Goal: Transaction & Acquisition: Purchase product/service

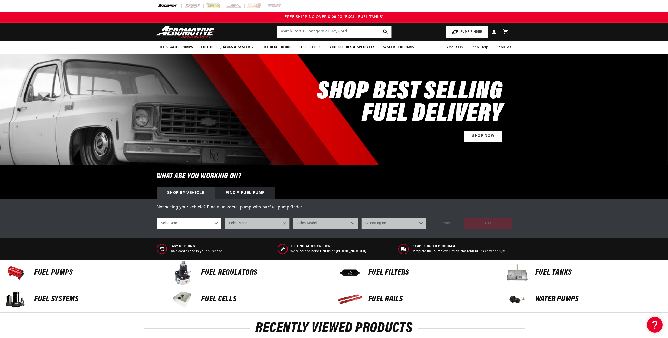
click at [61, 272] on p "Fuel Pumps" at bounding box center [97, 273] width 127 height 8
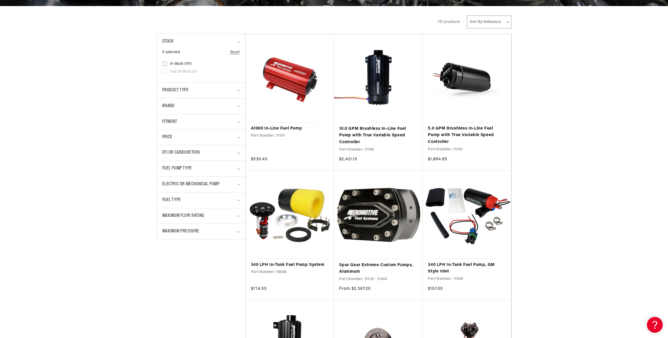
scroll to position [132, 0]
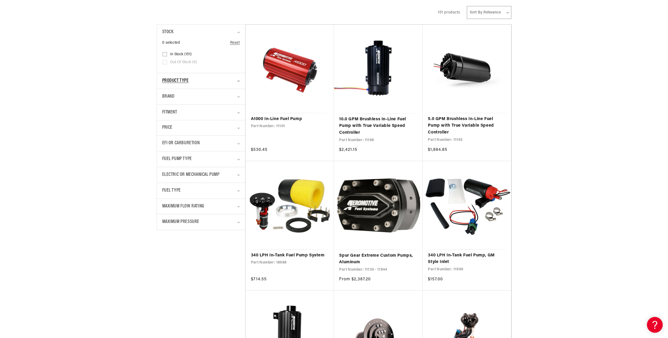
click at [236, 81] on summary "Product type" at bounding box center [201, 81] width 78 height 16
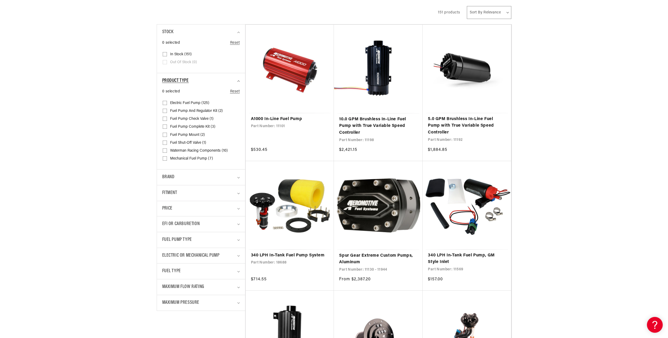
click at [236, 81] on summary "Product type" at bounding box center [201, 81] width 78 height 16
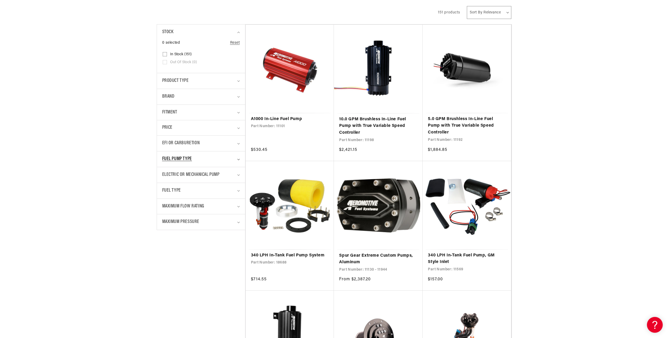
click at [222, 160] on div "Fuel Pump Type" at bounding box center [198, 159] width 73 height 8
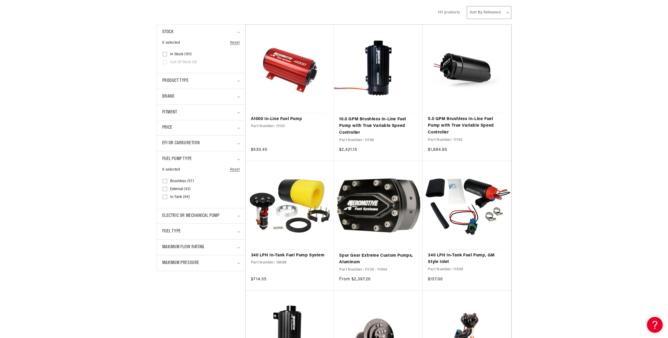
click at [165, 197] on input "In-Tank (94) In-Tank (94 products)" at bounding box center [165, 198] width 4 height 4
checkbox input "true"
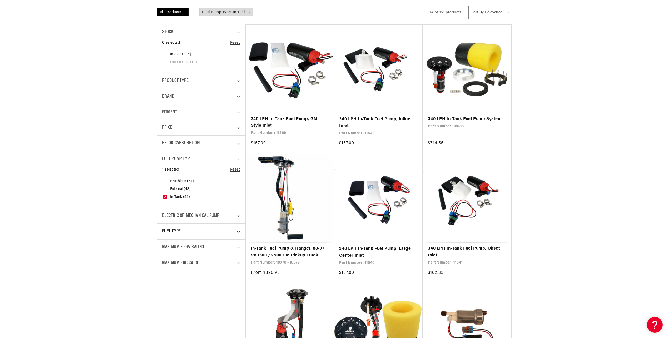
click at [236, 231] on summary "Fuel Type" at bounding box center [201, 232] width 78 height 16
click at [165, 261] on input "Gas (38) Gas (38 products)" at bounding box center [165, 262] width 4 height 4
checkbox input "true"
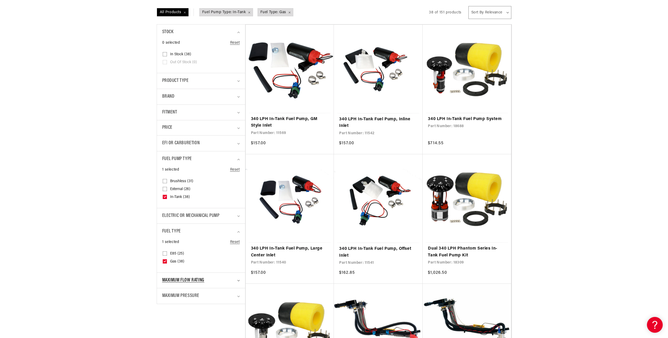
click at [219, 281] on div "Maximum Flow Rating" at bounding box center [198, 281] width 73 height 8
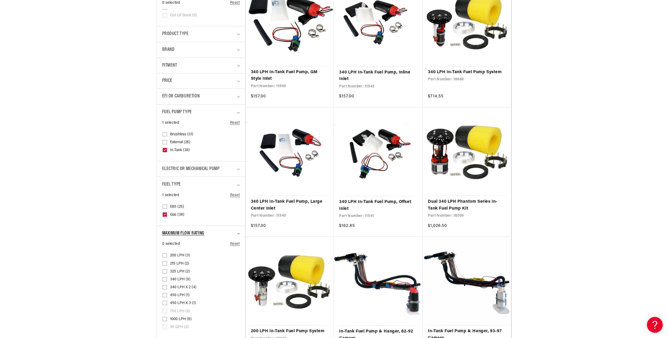
scroll to position [184, 0]
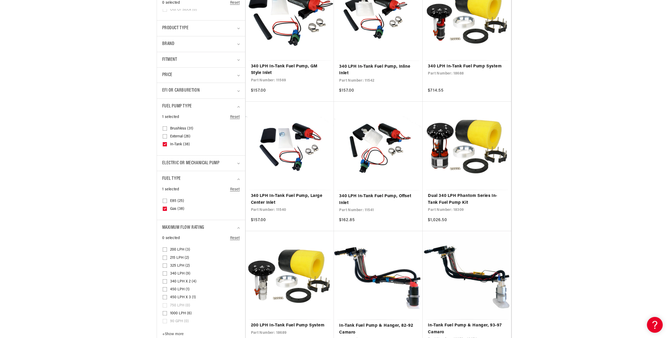
click at [163, 274] on input "340 LPH (9) 340 LPH (9 products)" at bounding box center [165, 274] width 4 height 4
checkbox input "true"
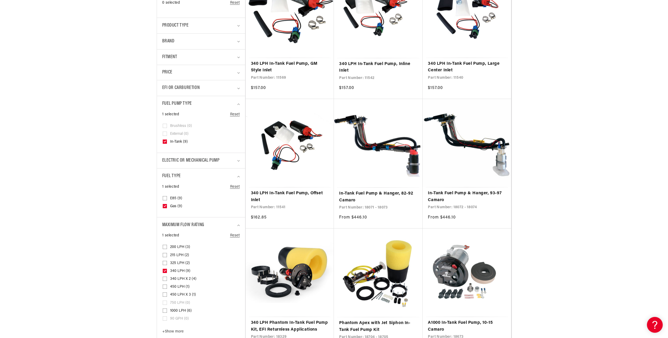
scroll to position [237, 0]
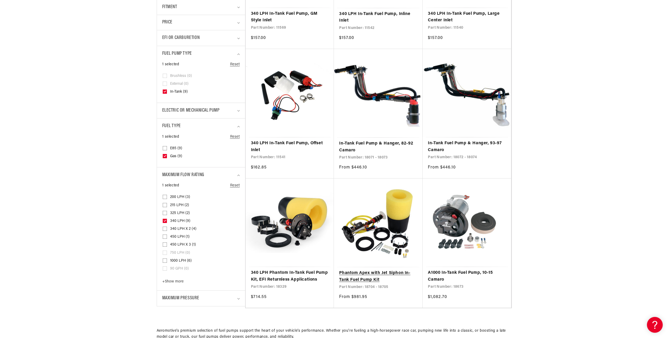
click at [389, 275] on link "Phantom Apex with Jet Siphon In-Tank Fuel Pump Kit" at bounding box center [378, 276] width 78 height 13
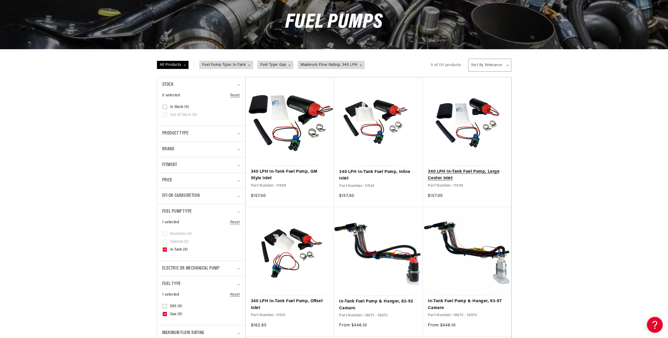
scroll to position [105, 0]
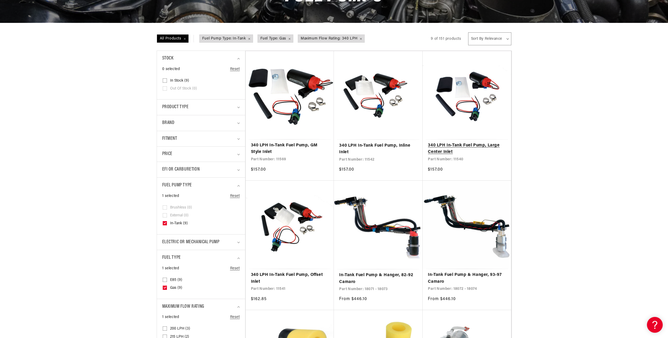
click at [452, 146] on link "340 LPH In-Tank Fuel Pump, Large Center Inlet" at bounding box center [467, 148] width 78 height 13
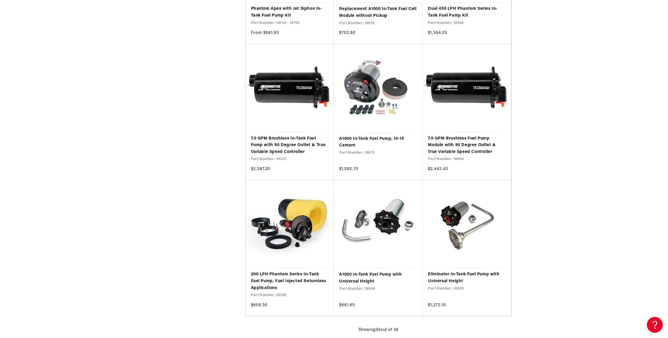
scroll to position [921, 0]
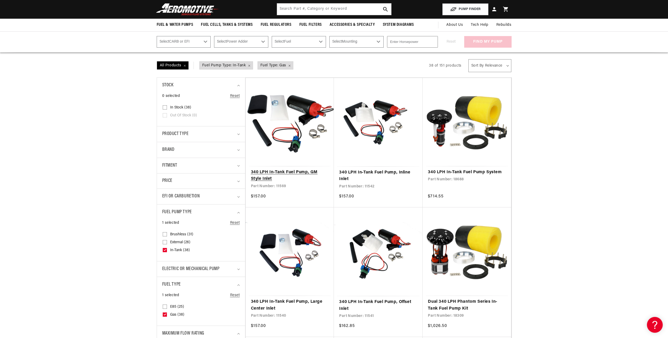
scroll to position [53, 0]
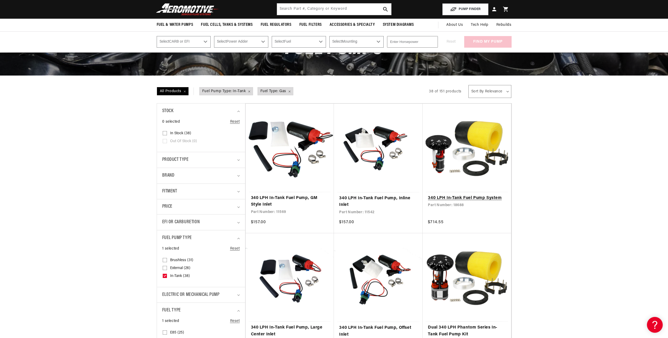
click at [465, 197] on link "340 LPH In-Tank Fuel Pump System" at bounding box center [467, 198] width 78 height 7
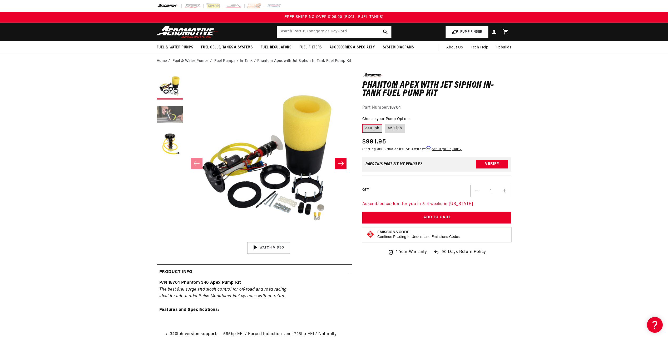
click at [168, 116] on button "Load image 2 in gallery view" at bounding box center [170, 115] width 26 height 26
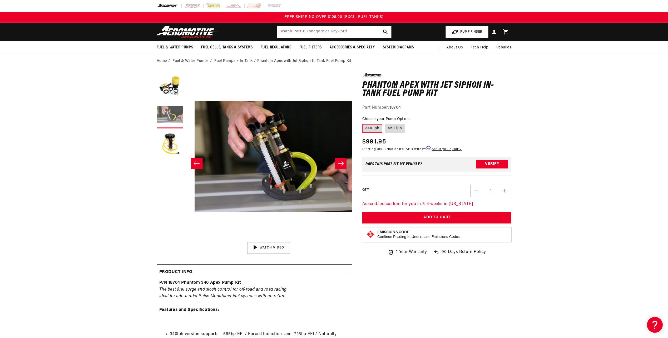
scroll to position [0, 166]
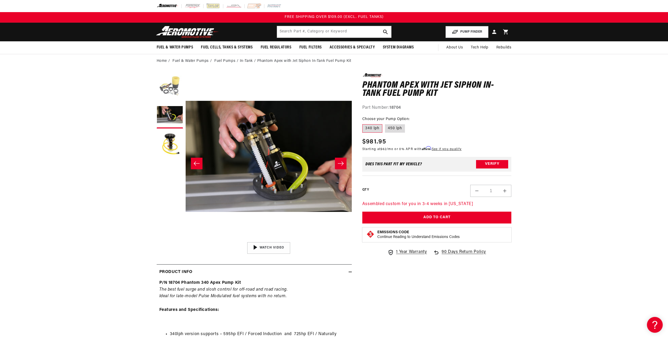
click at [171, 93] on button "Load image 1 in gallery view" at bounding box center [170, 86] width 26 height 26
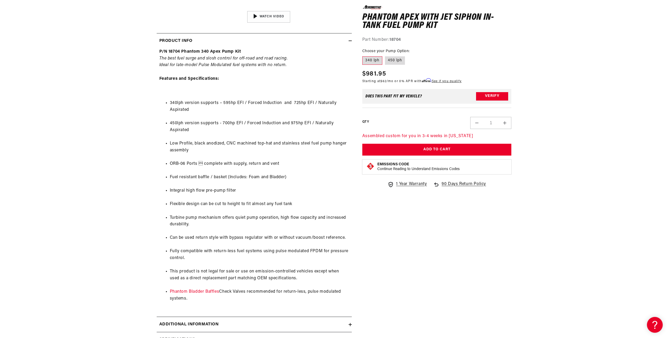
scroll to position [237, 0]
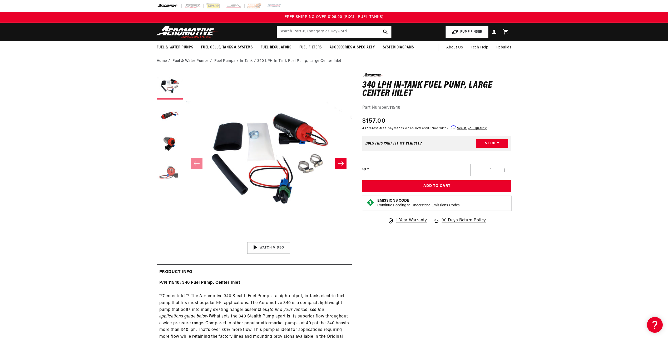
click at [169, 170] on button "Load image 4 in gallery view" at bounding box center [170, 173] width 26 height 26
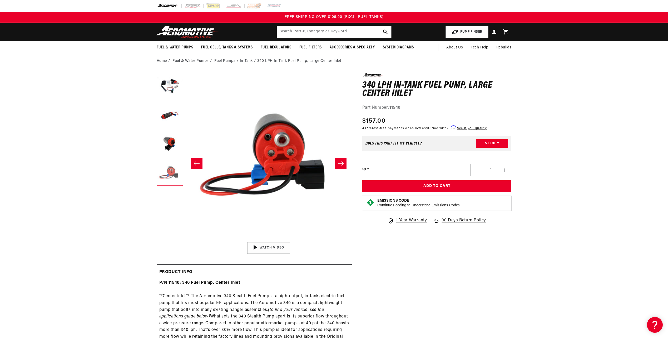
scroll to position [0, 499]
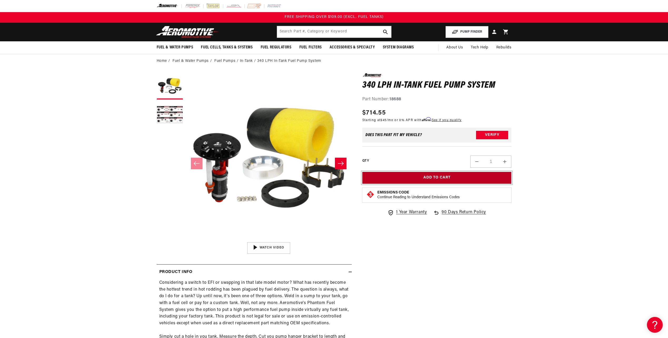
click at [447, 177] on button "Add to Cart" at bounding box center [436, 178] width 149 height 12
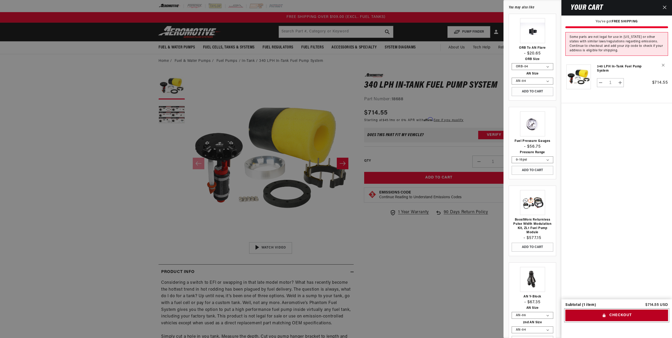
click at [624, 314] on button "Checkout" at bounding box center [616, 316] width 103 height 12
